Goal: Information Seeking & Learning: Learn about a topic

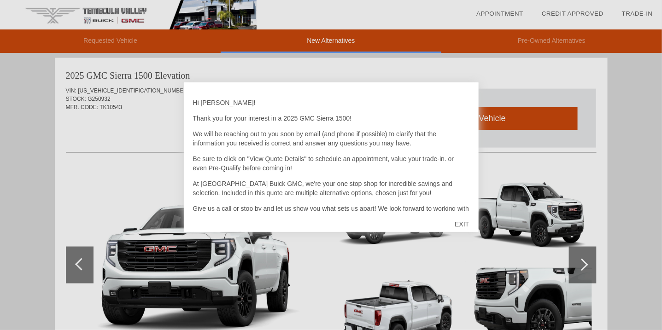
scroll to position [378, 0]
click at [459, 224] on div "EXIT" at bounding box center [461, 224] width 33 height 28
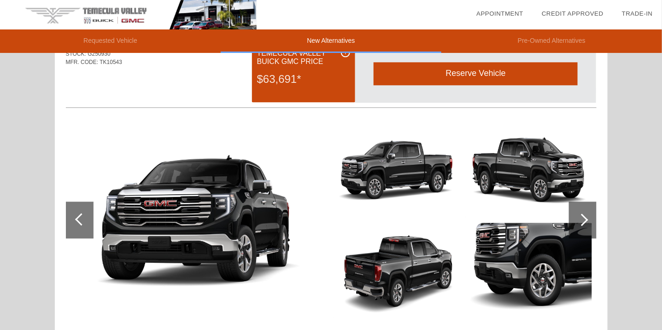
click at [431, 243] on img at bounding box center [397, 270] width 127 height 95
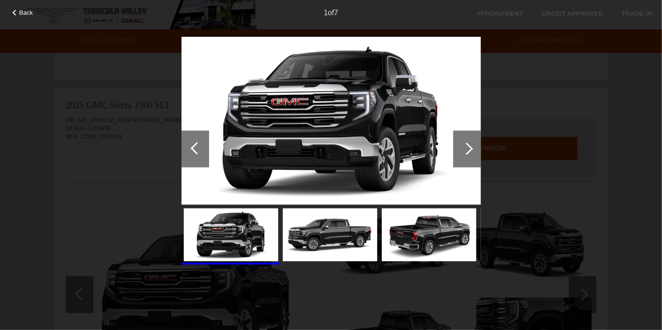
scroll to position [724, 0]
click at [29, 12] on span "Back" at bounding box center [26, 12] width 14 height 7
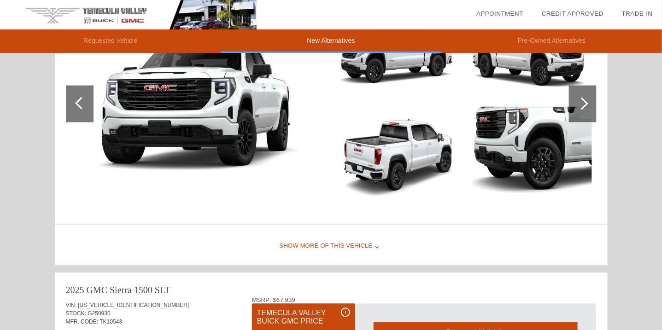
scroll to position [540, 0]
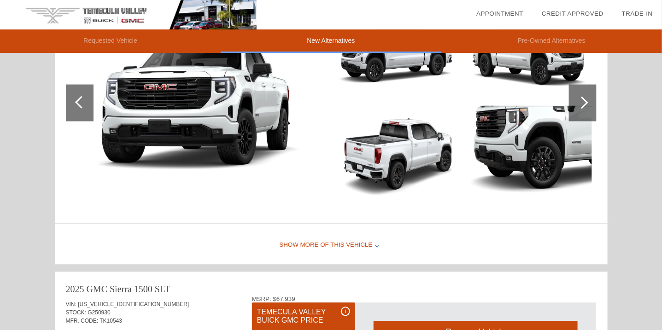
click at [295, 244] on div "Show More of this Vehicle" at bounding box center [331, 245] width 552 height 37
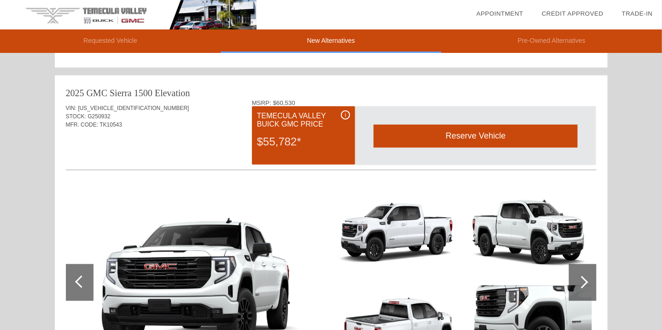
scroll to position [460, 0]
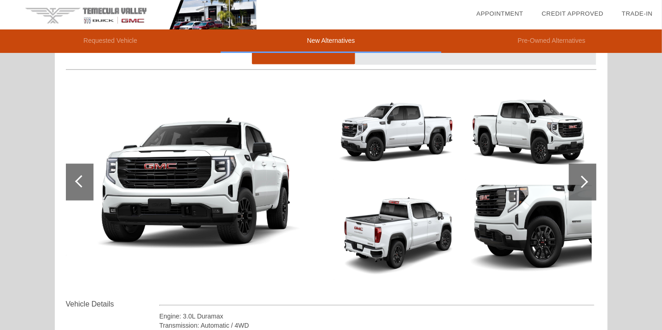
click at [357, 216] on img at bounding box center [397, 232] width 127 height 95
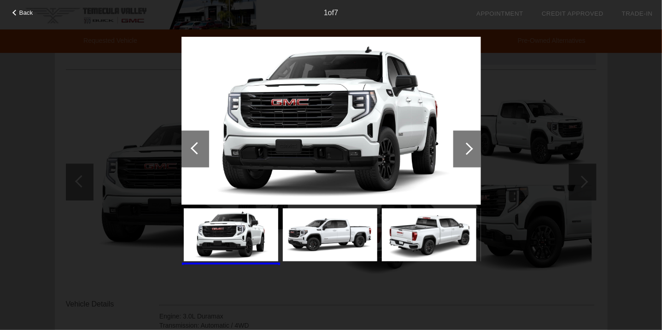
click at [464, 147] on div at bounding box center [466, 148] width 12 height 12
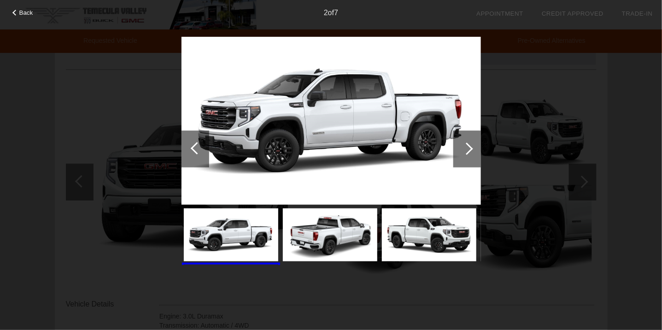
click at [464, 147] on div at bounding box center [466, 148] width 12 height 12
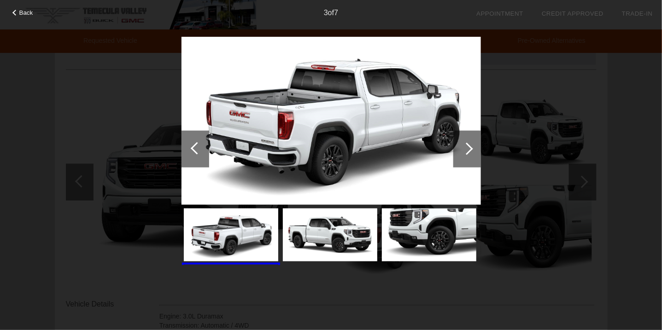
click at [464, 147] on div at bounding box center [466, 148] width 12 height 12
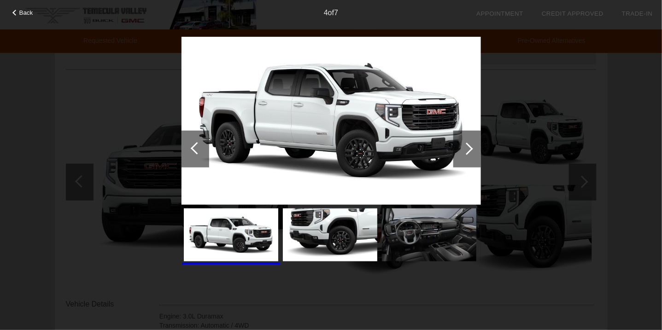
click at [464, 147] on div at bounding box center [466, 148] width 12 height 12
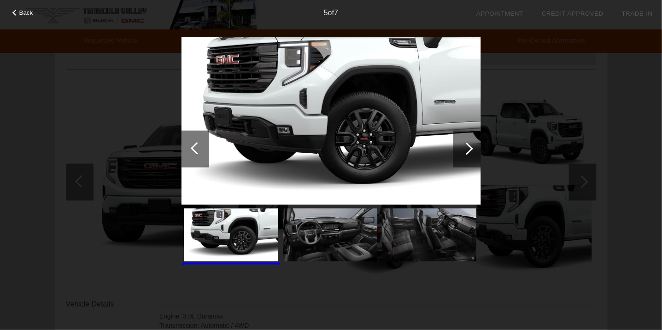
click at [464, 147] on div at bounding box center [466, 148] width 12 height 12
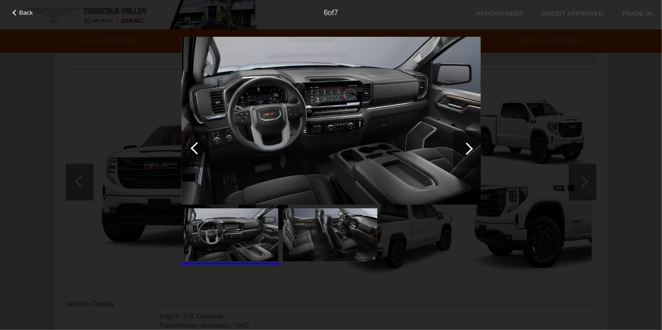
click at [464, 147] on div at bounding box center [466, 148] width 12 height 12
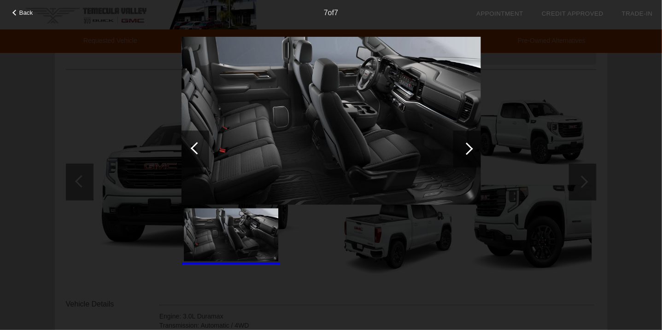
click at [464, 147] on div at bounding box center [466, 148] width 12 height 12
click at [533, 87] on div "Back 7 of 7" at bounding box center [331, 165] width 662 height 330
click at [14, 13] on div at bounding box center [15, 13] width 6 height 6
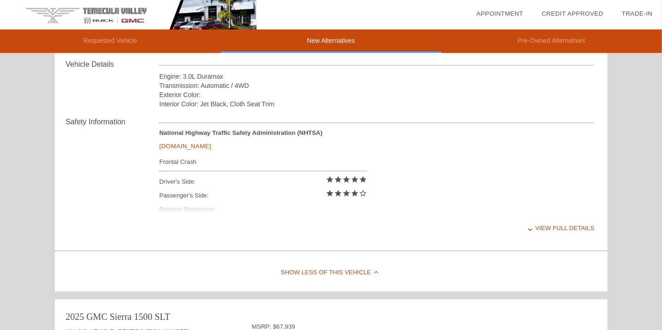
scroll to position [798, 0]
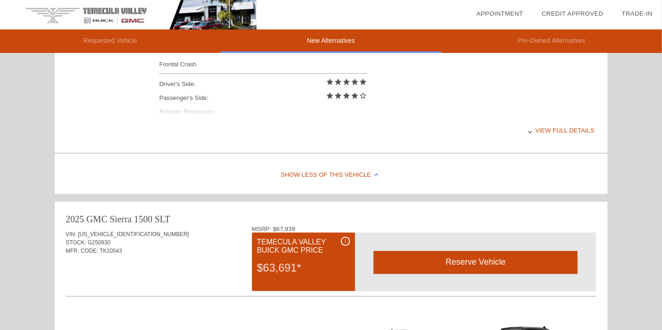
click at [552, 126] on div "View full details" at bounding box center [376, 130] width 435 height 23
click at [552, 126] on div "View less details" at bounding box center [376, 130] width 435 height 23
drag, startPoint x: 552, startPoint y: 126, endPoint x: 543, endPoint y: 127, distance: 8.3
click at [543, 127] on div "View full details" at bounding box center [376, 130] width 435 height 23
click at [543, 127] on div "View less details" at bounding box center [376, 130] width 435 height 23
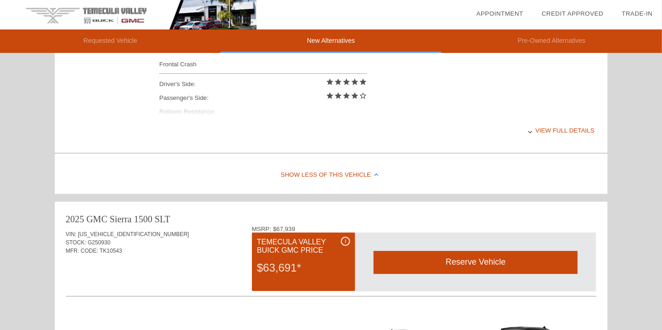
click at [543, 127] on div "View full details" at bounding box center [376, 130] width 435 height 23
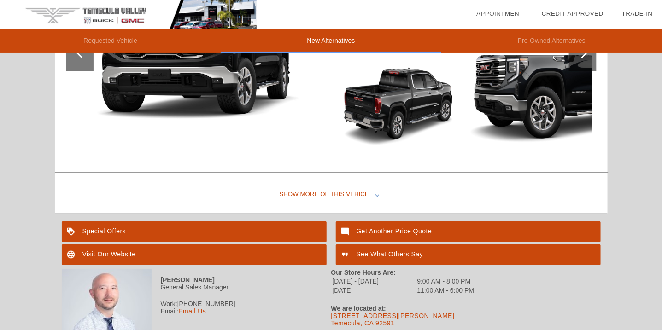
scroll to position [1215, 0]
